Goal: Find contact information: Find contact information

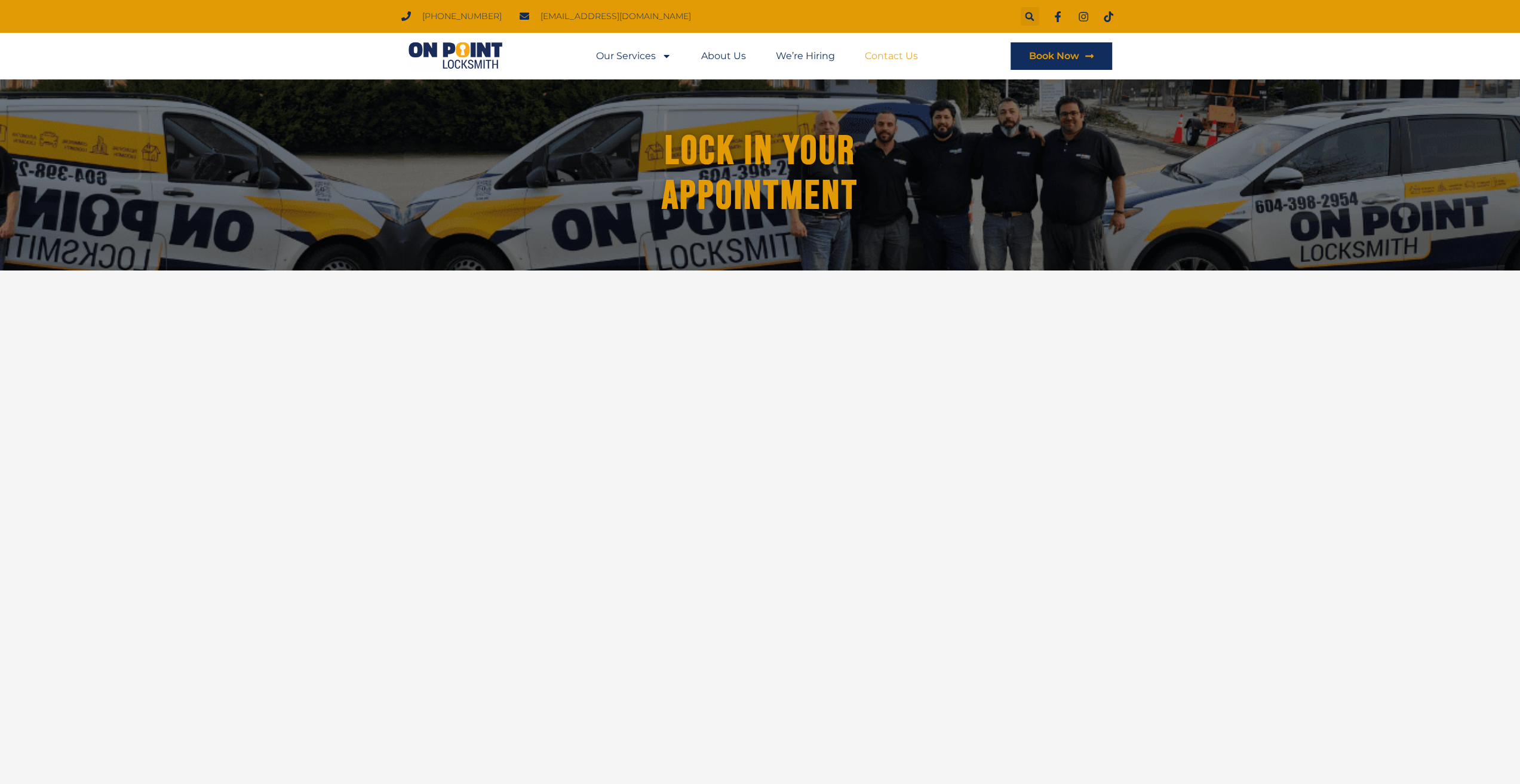
click at [882, 50] on link "Contact Us" at bounding box center [891, 56] width 53 height 27
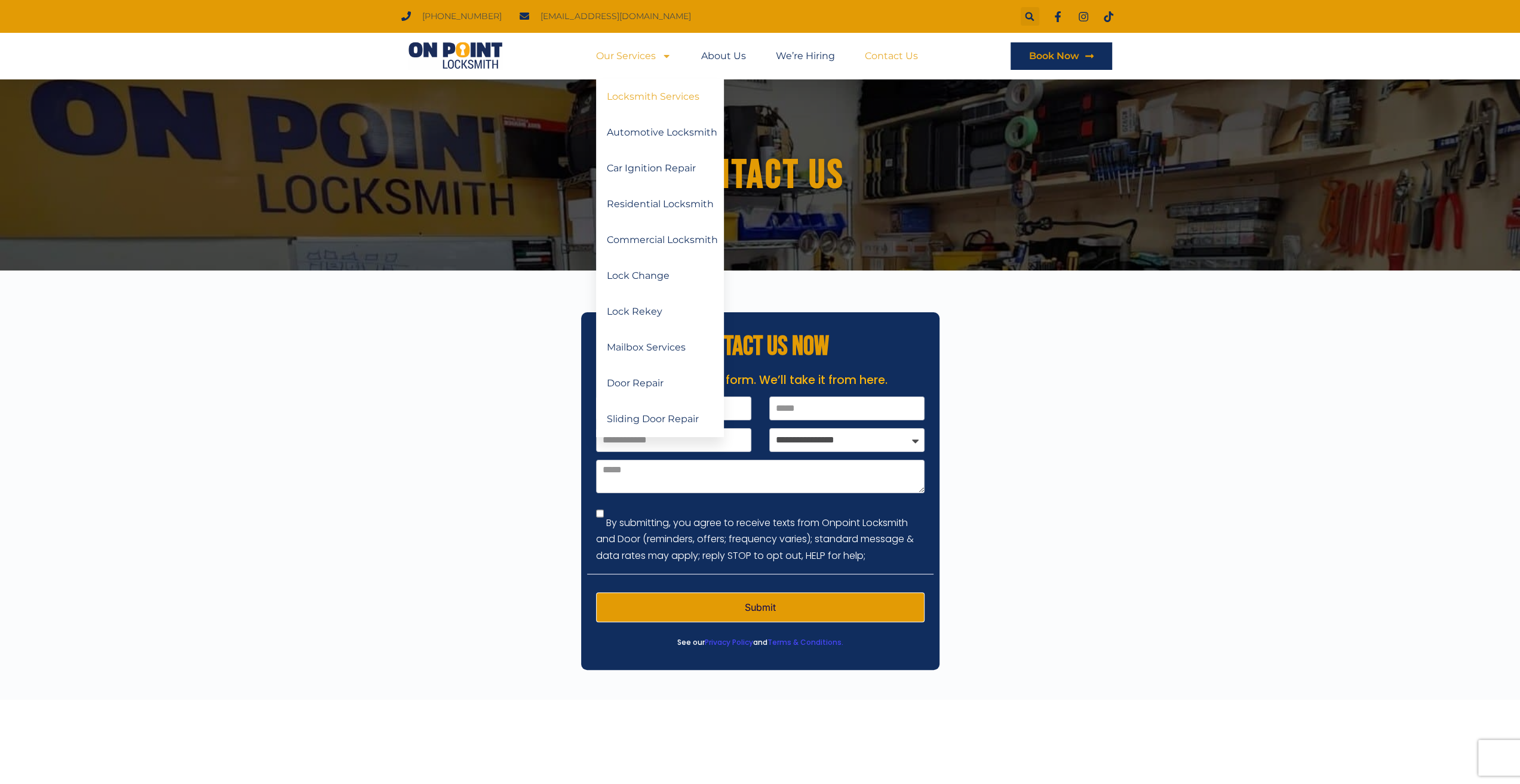
click at [659, 101] on link "Locksmith Services" at bounding box center [659, 97] width 128 height 36
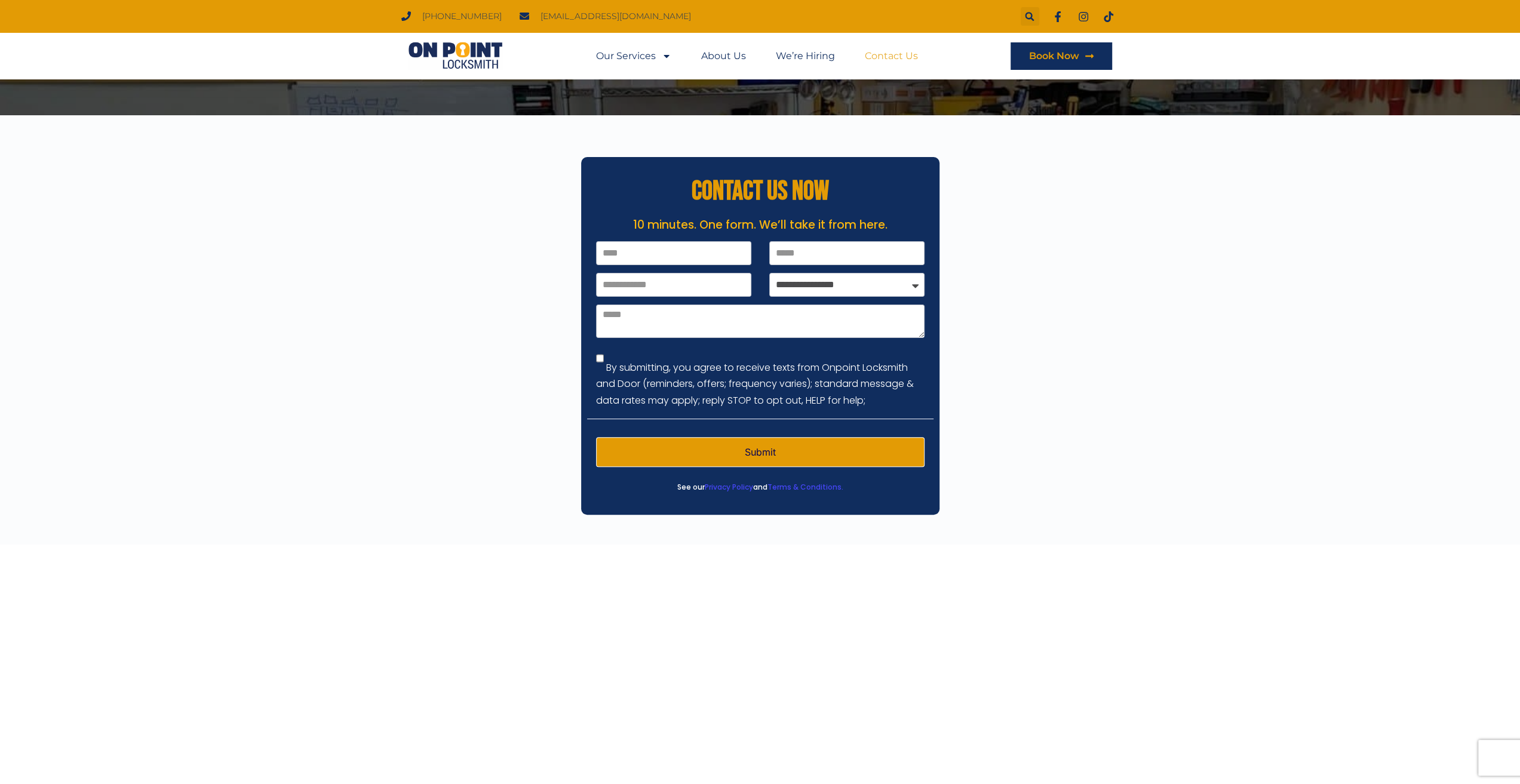
scroll to position [179, 0]
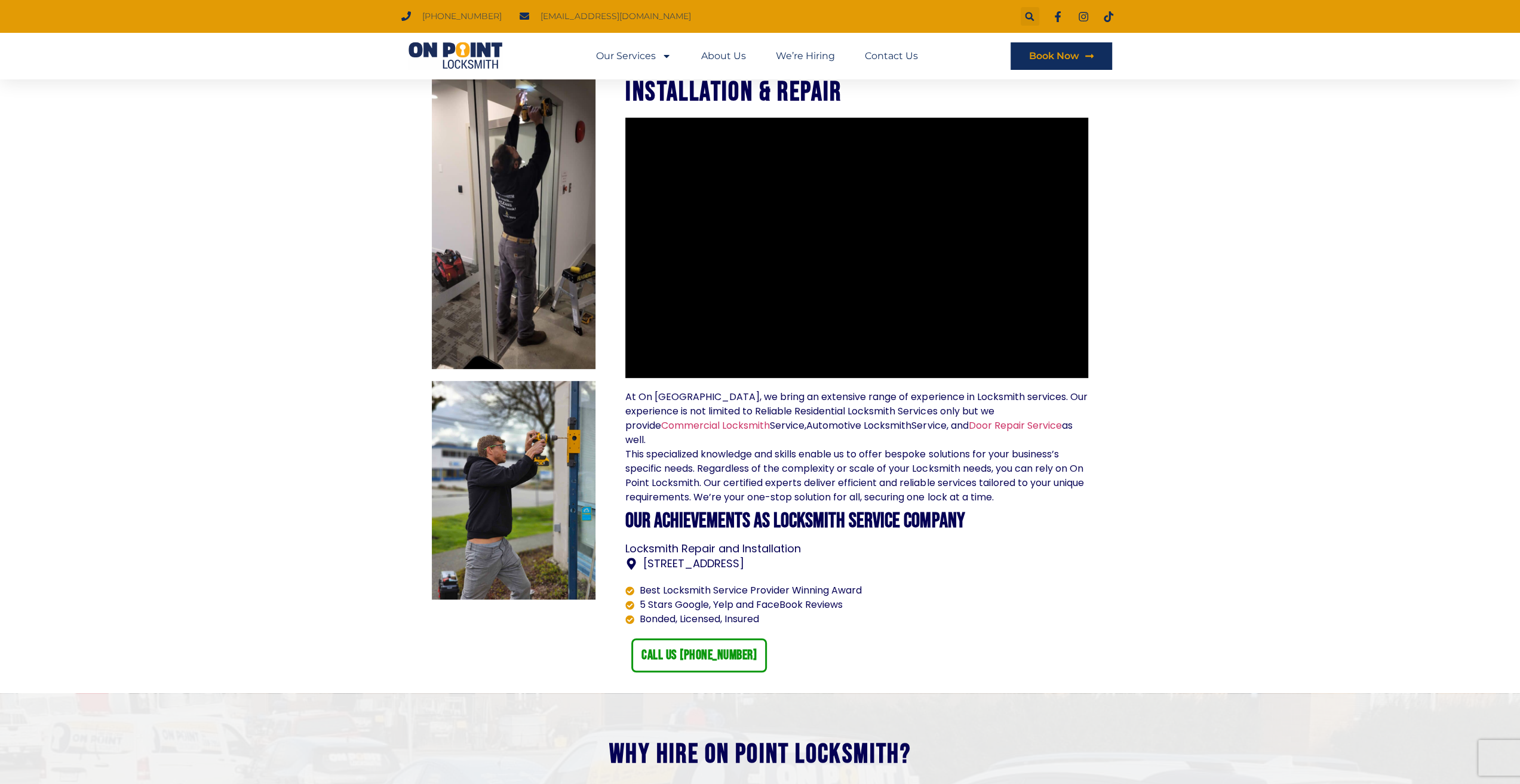
scroll to position [478, 0]
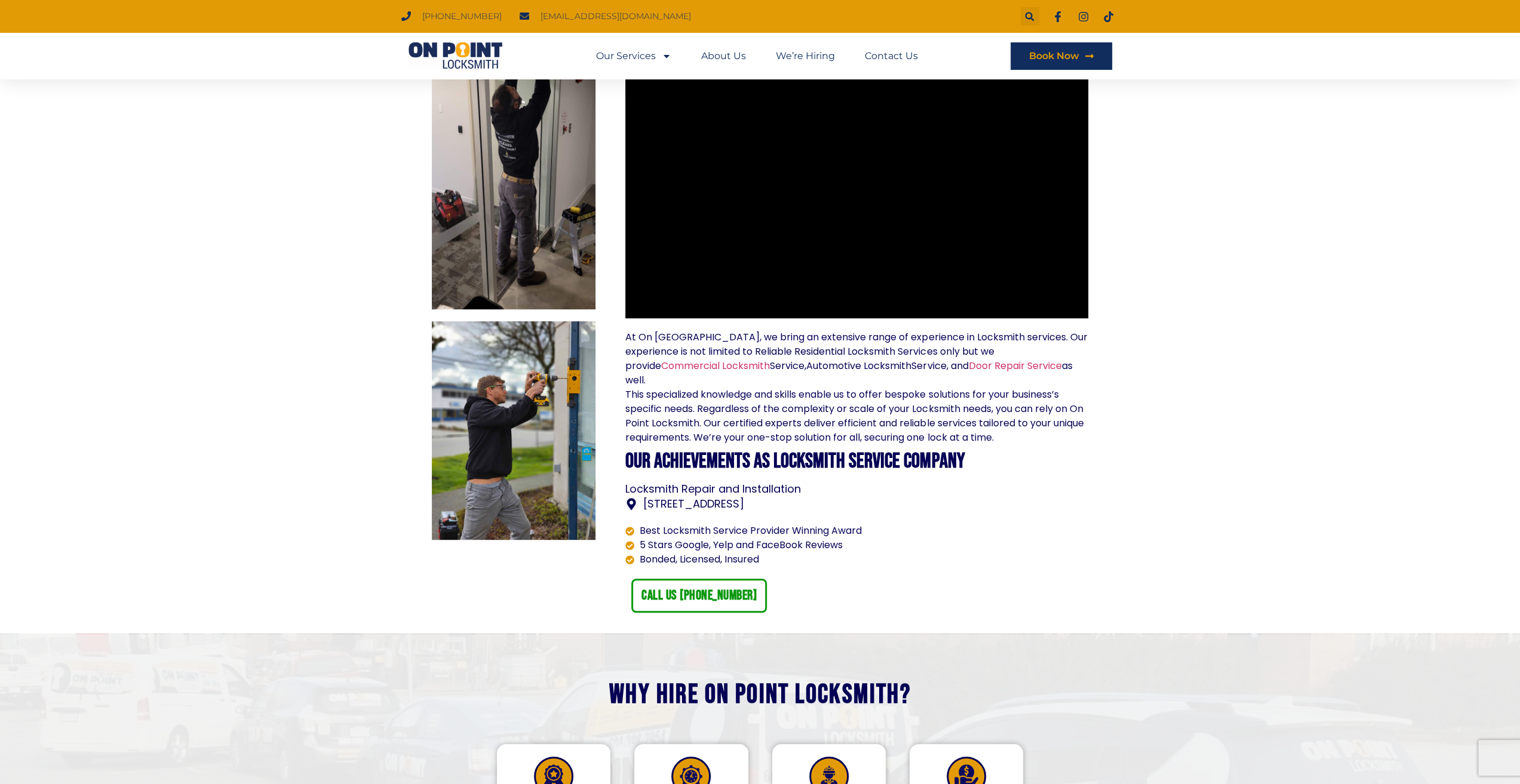
click at [730, 496] on span "[STREET_ADDRESS]" at bounding box center [692, 503] width 104 height 16
click at [718, 55] on link "About Us" at bounding box center [724, 56] width 45 height 27
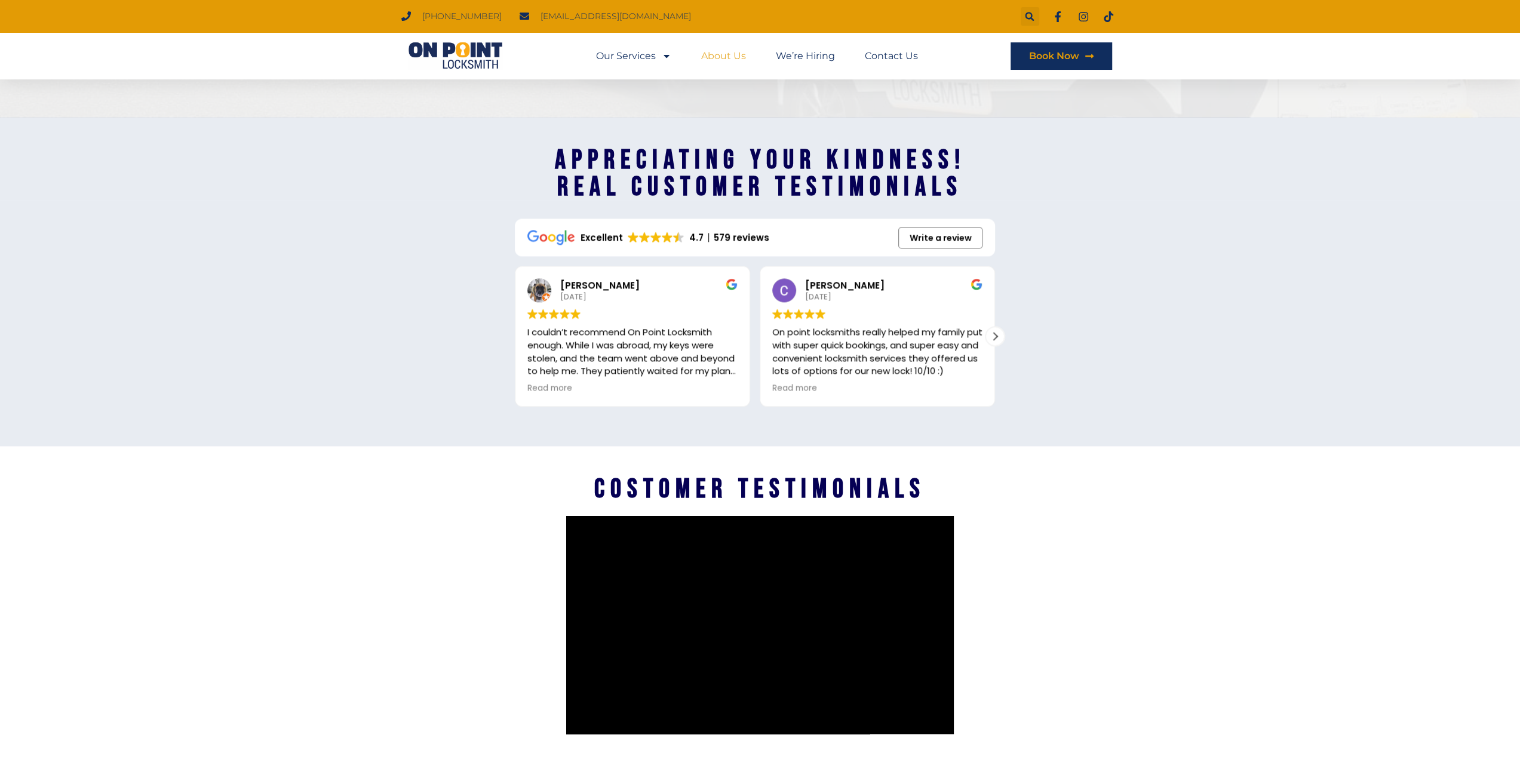
scroll to position [1832, 0]
